Goal: Task Accomplishment & Management: Manage account settings

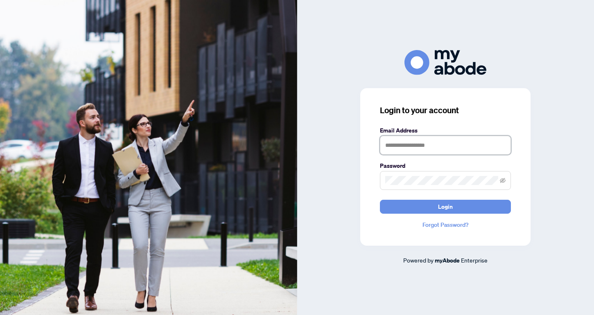
type input "**********"
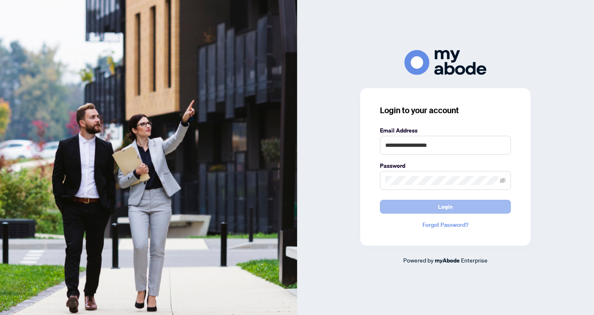
click at [424, 206] on button "Login" at bounding box center [445, 206] width 131 height 14
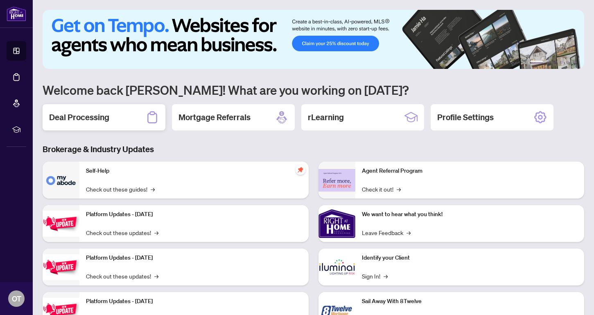
click at [97, 114] on h2 "Deal Processing" at bounding box center [79, 116] width 60 height 11
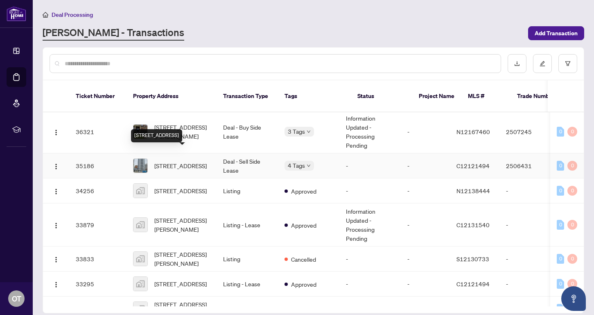
scroll to position [395, 0]
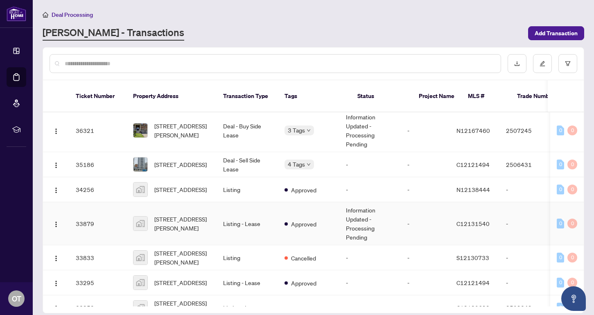
click at [178, 214] on span "1701-155 Beecroft Rd, North York, ON, Canada" at bounding box center [182, 223] width 56 height 18
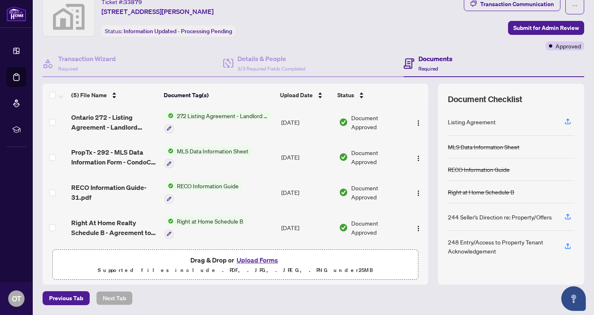
scroll to position [28, 0]
click at [255, 259] on button "Upload Forms" at bounding box center [257, 260] width 46 height 11
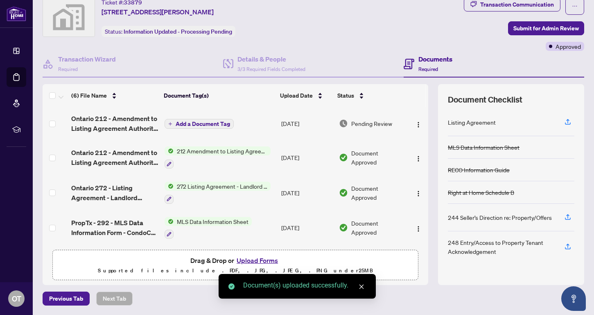
scroll to position [0, 0]
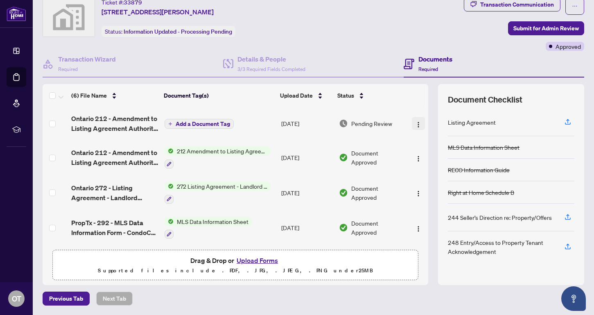
click at [417, 123] on img "button" at bounding box center [418, 124] width 7 height 7
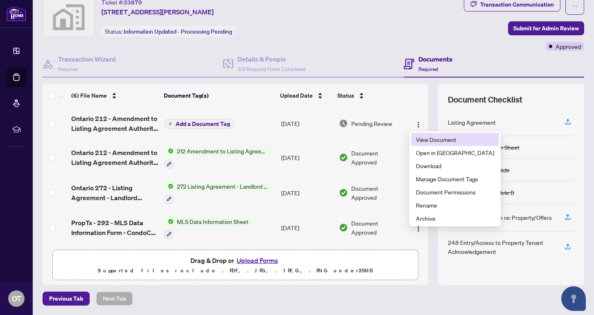
click at [420, 141] on span "View Document" at bounding box center [455, 139] width 78 height 9
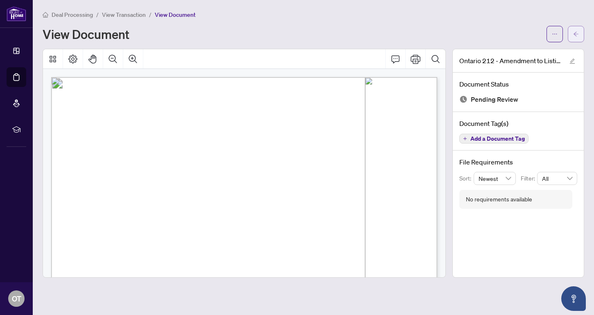
click at [577, 32] on icon "arrow-left" at bounding box center [576, 34] width 6 height 6
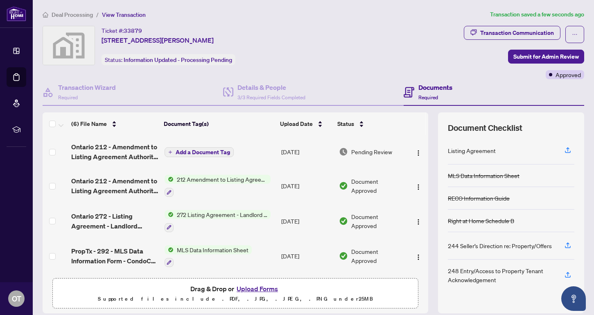
click at [185, 151] on span "Add a Document Tag" at bounding box center [203, 152] width 54 height 6
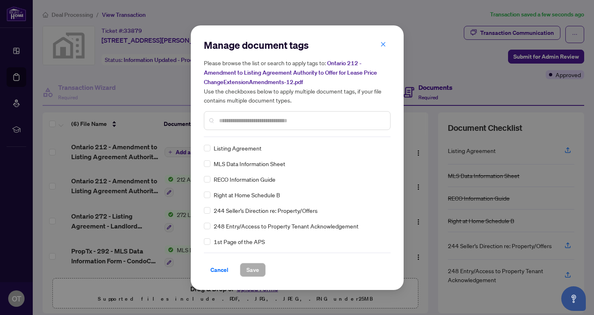
click at [227, 118] on input "text" at bounding box center [301, 120] width 165 height 9
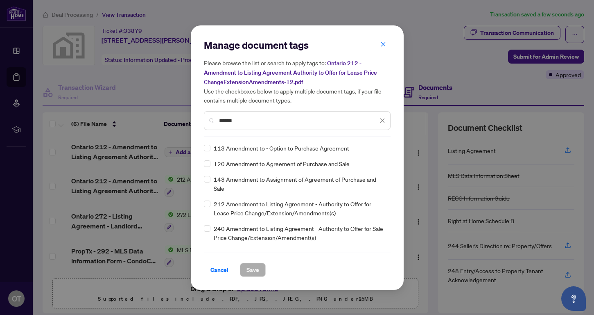
type input "*****"
drag, startPoint x: 224, startPoint y: 133, endPoint x: 211, endPoint y: 203, distance: 71.3
click at [211, 203] on div "212 Amendment to Listing Agreement - Authority to Offer for Lease Price Change/…" at bounding box center [295, 208] width 182 height 18
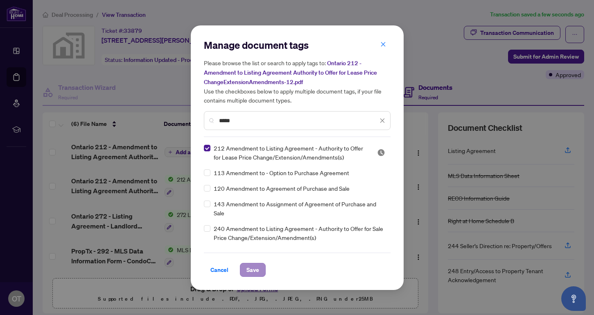
click at [247, 265] on span "Save" at bounding box center [253, 269] width 13 height 13
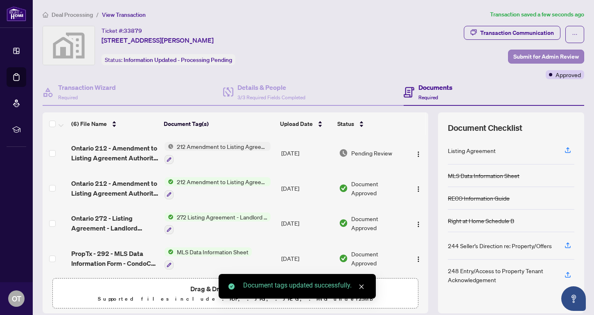
click at [537, 59] on span "Submit for Admin Review" at bounding box center [547, 56] width 66 height 13
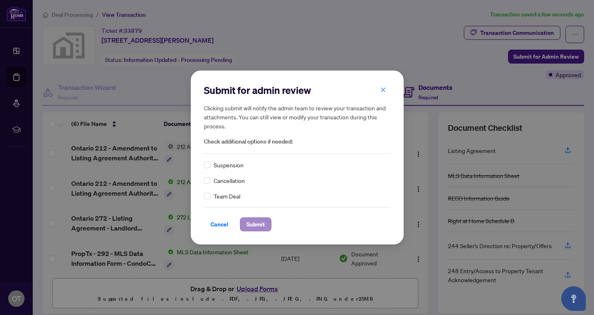
click at [250, 220] on span "Submit" at bounding box center [256, 223] width 18 height 13
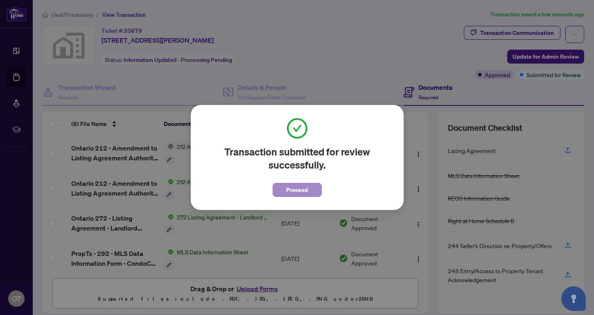
click at [311, 192] on button "Proceed" at bounding box center [297, 190] width 49 height 14
